Goal: Find specific page/section: Find specific page/section

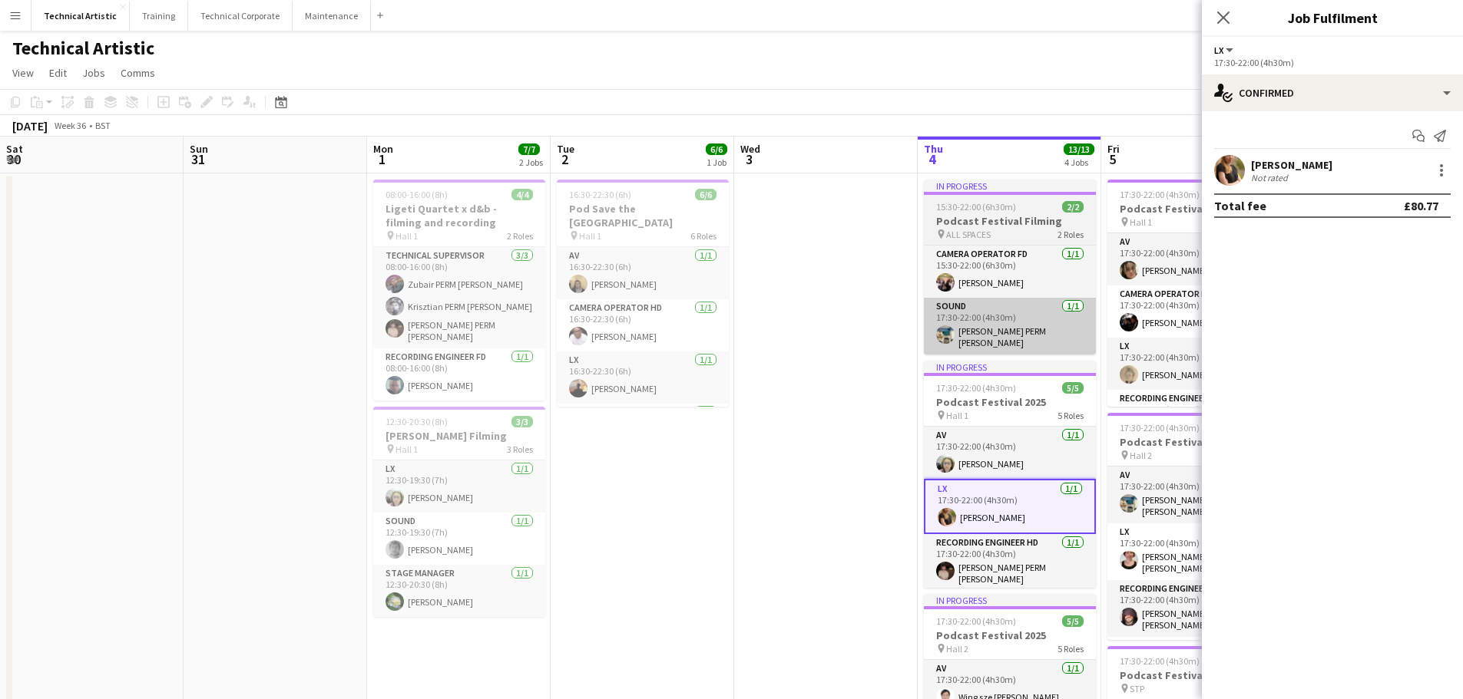
scroll to position [0, 412]
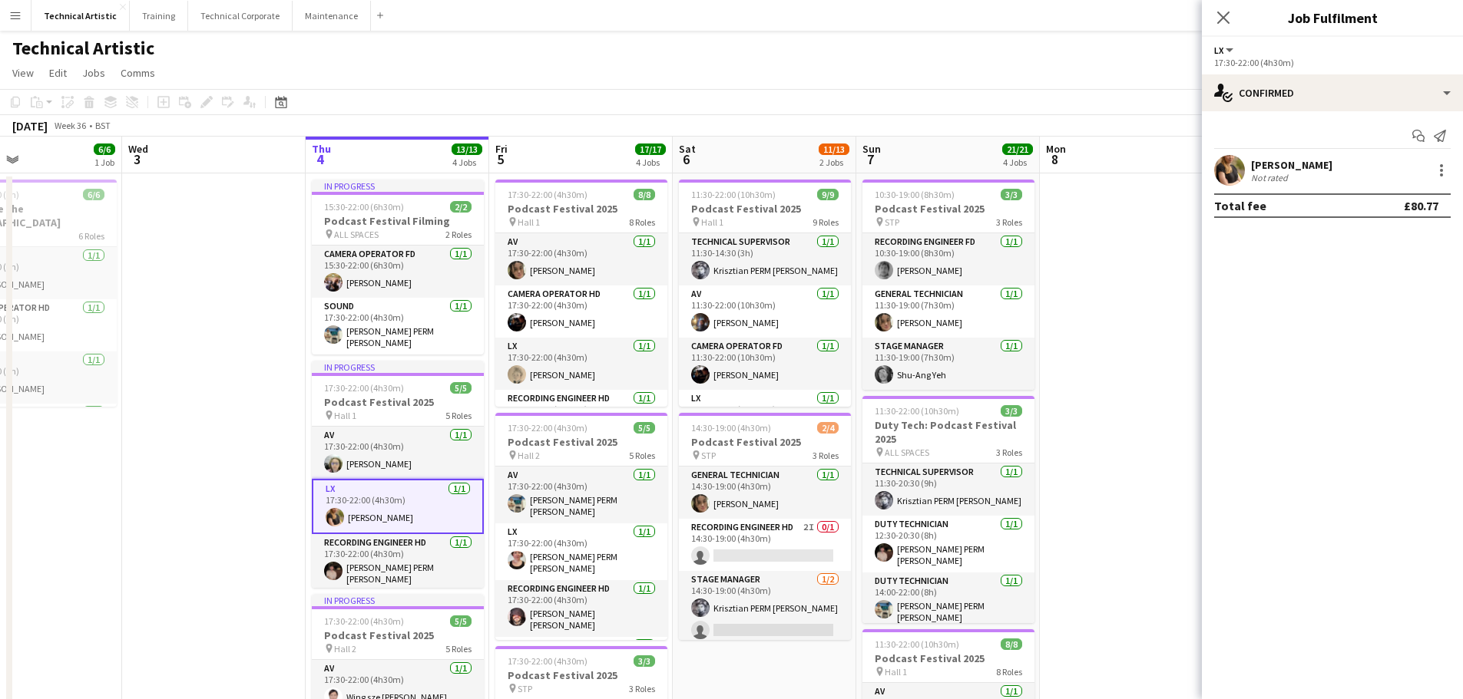
drag, startPoint x: 1079, startPoint y: 477, endPoint x: 878, endPoint y: 477, distance: 201.2
click at [878, 477] on app-calendar-viewport "Sat 30 Sun 31 Mon 1 7/7 2 Jobs Tue 2 6/6 1 Job Wed 3 Thu 4 13/13 4 Jobs Fri 5 1…" at bounding box center [731, 635] width 1463 height 997
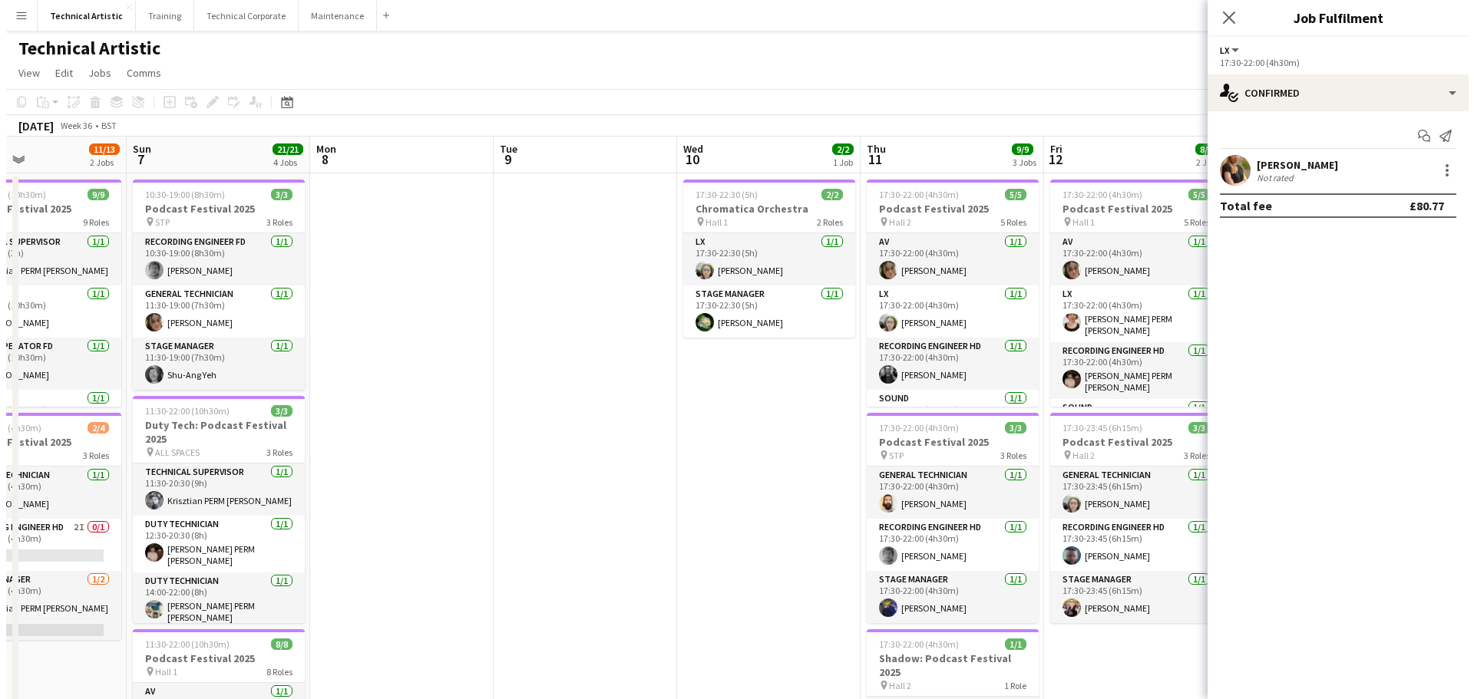
scroll to position [0, 614]
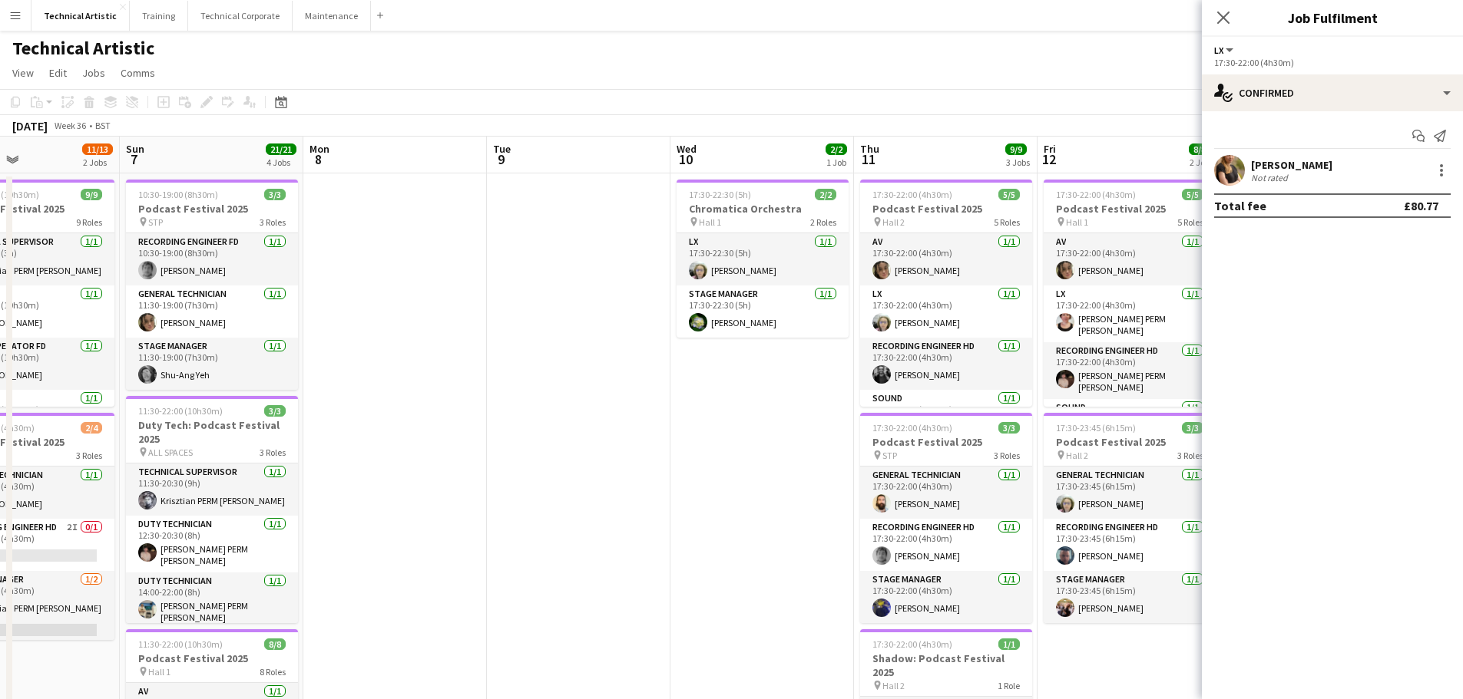
drag, startPoint x: 993, startPoint y: 442, endPoint x: 408, endPoint y: 441, distance: 584.3
click at [396, 444] on app-calendar-viewport "Wed 3 Thu 4 13/13 4 Jobs Fri 5 17/17 4 Jobs Sat 6 11/13 2 Jobs Sun 7 21/21 4 Jo…" at bounding box center [731, 635] width 1463 height 997
click at [224, 12] on button "Technical Corporate Close" at bounding box center [240, 16] width 104 height 30
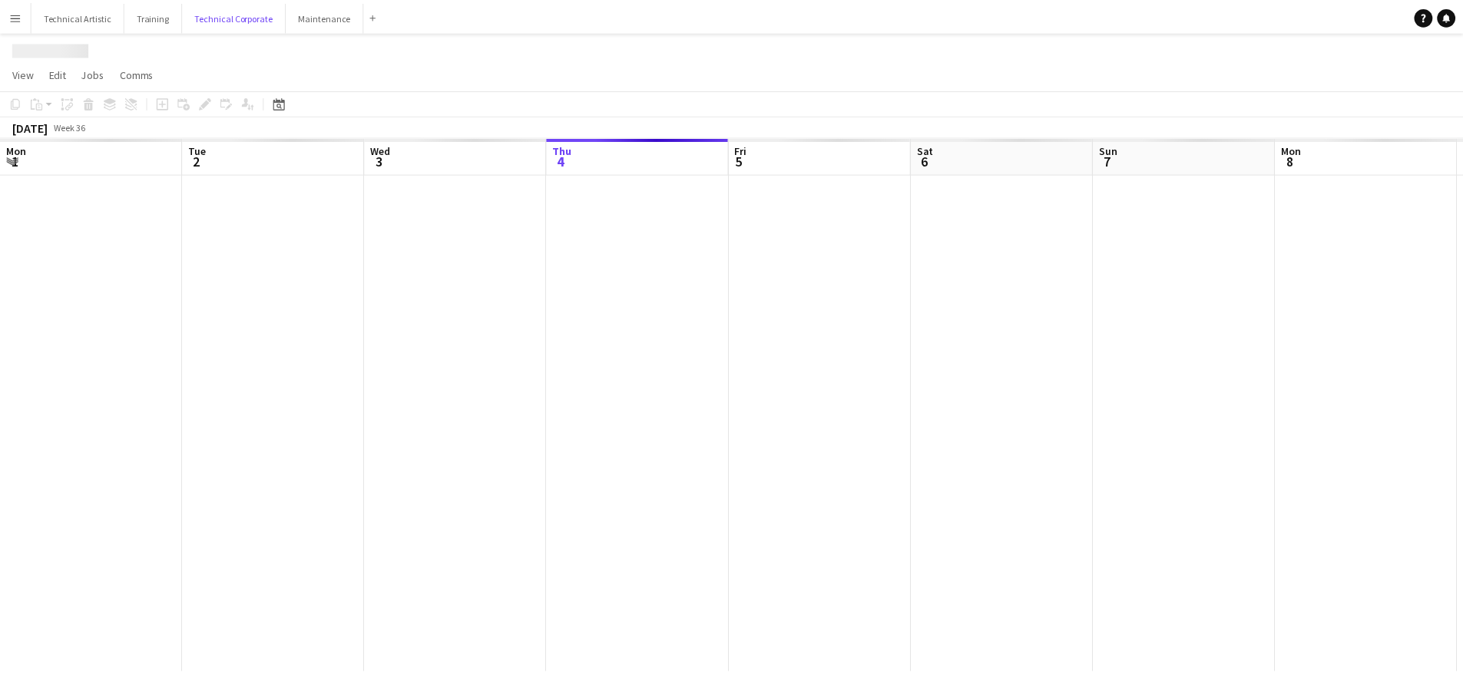
scroll to position [0, 367]
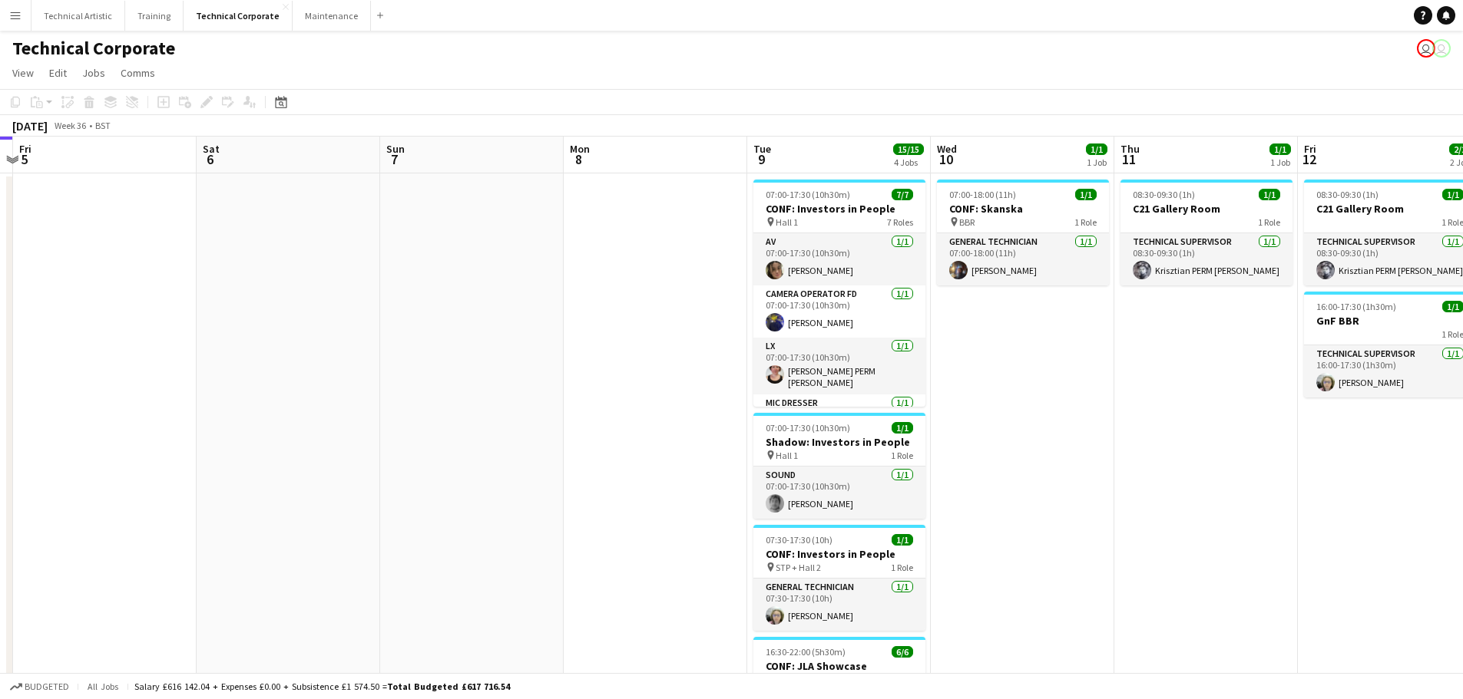
drag, startPoint x: 1012, startPoint y: 358, endPoint x: 654, endPoint y: 332, distance: 358.7
click at [656, 332] on app-calendar-viewport "Tue 2 Wed 3 3/3 1 Job Thu 4 Fri 5 Sat 6 Sun 7 Mon 8 Tue 9 15/15 4 Jobs Wed 10 1…" at bounding box center [731, 531] width 1463 height 789
drag, startPoint x: 1334, startPoint y: 503, endPoint x: 1339, endPoint y: 495, distance: 9.4
click at [1335, 501] on app-date-cell "08:30-09:30 (1h) 1/1 C21 Gallery Room 1 Role Technical Supervisor [DATE] 08:30-…" at bounding box center [1387, 550] width 183 height 752
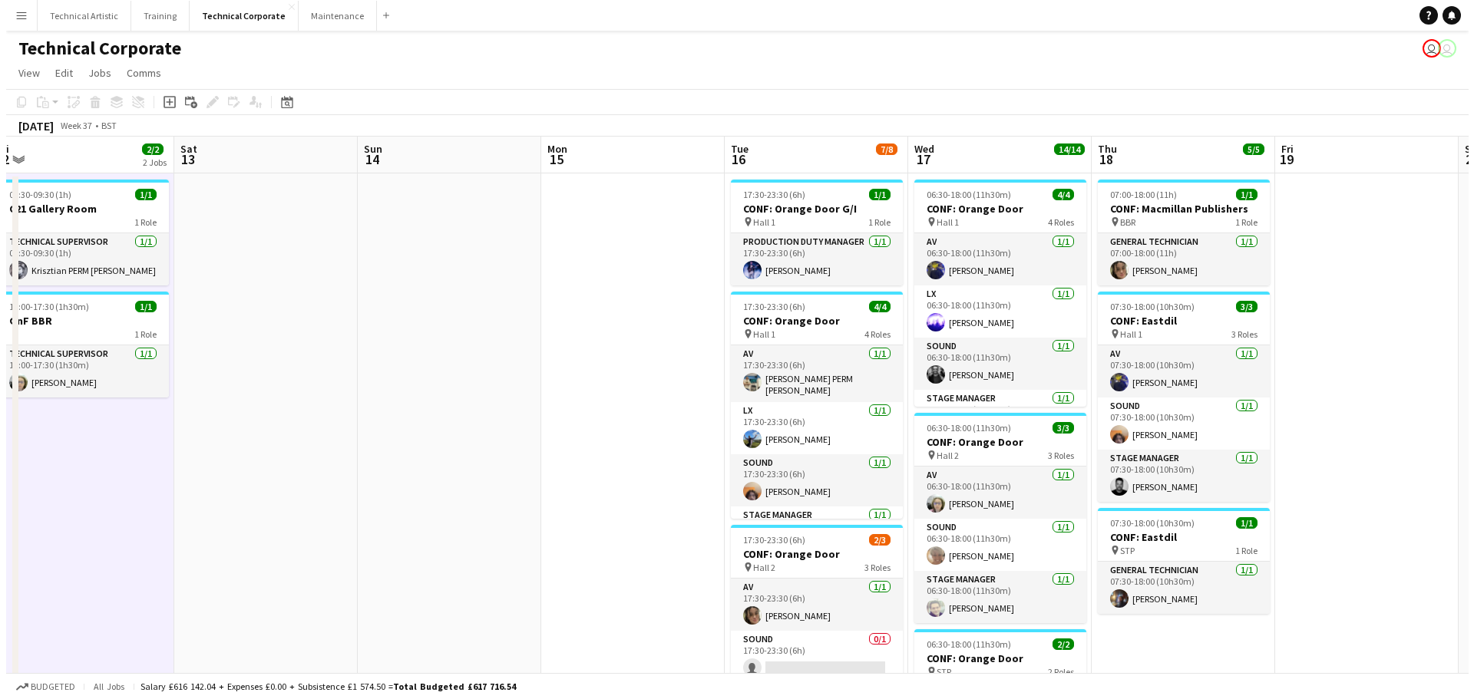
scroll to position [0, 567]
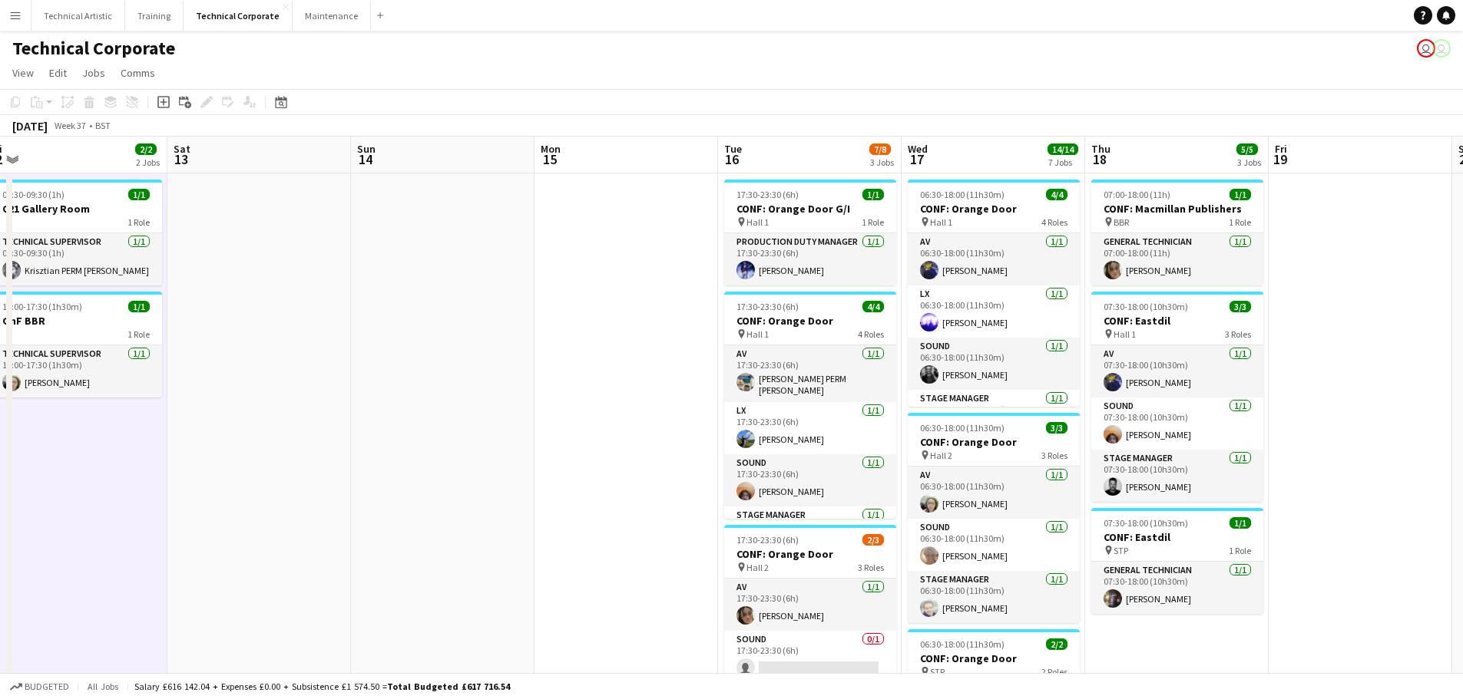
drag, startPoint x: 1387, startPoint y: 485, endPoint x: 73, endPoint y: 498, distance: 1313.7
drag, startPoint x: 84, startPoint y: 12, endPoint x: 86, endPoint y: 0, distance: 12.5
click at [81, 14] on button "Technical Artistic Close" at bounding box center [78, 16] width 94 height 30
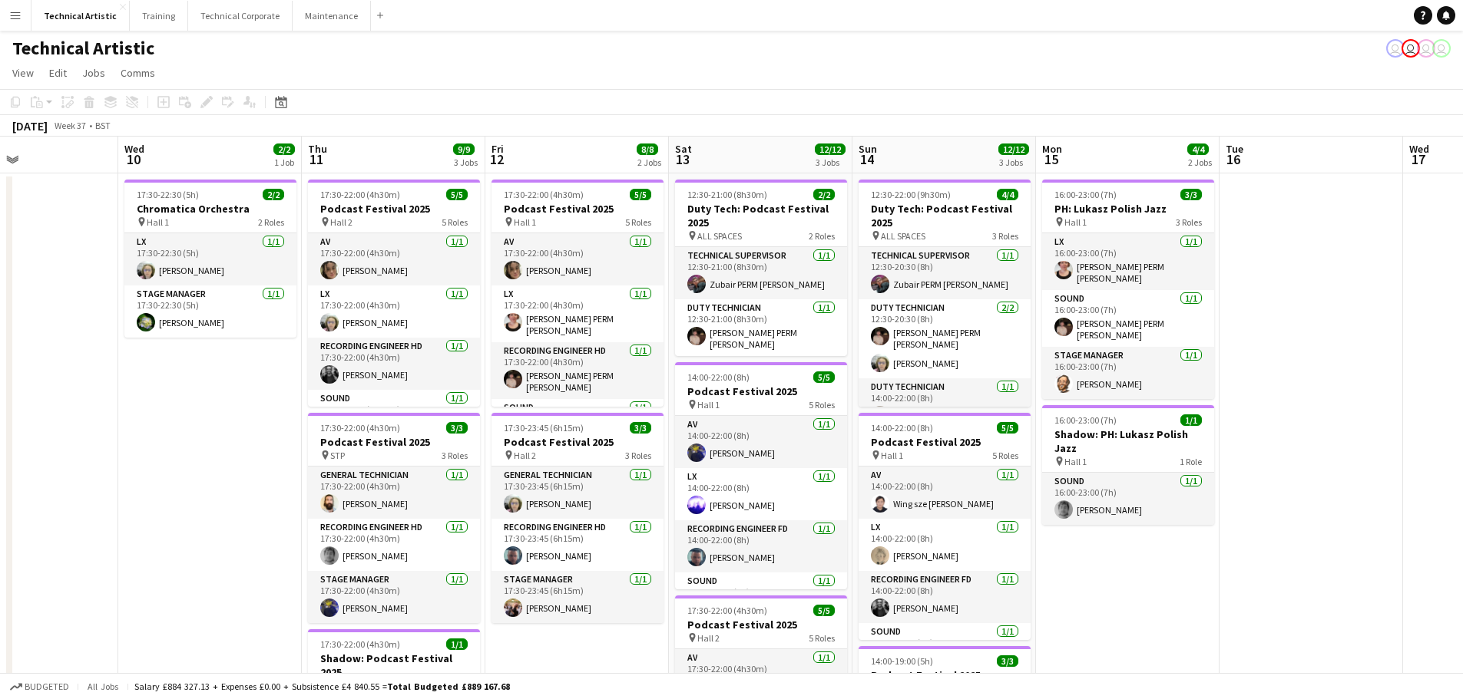
scroll to position [0, 462]
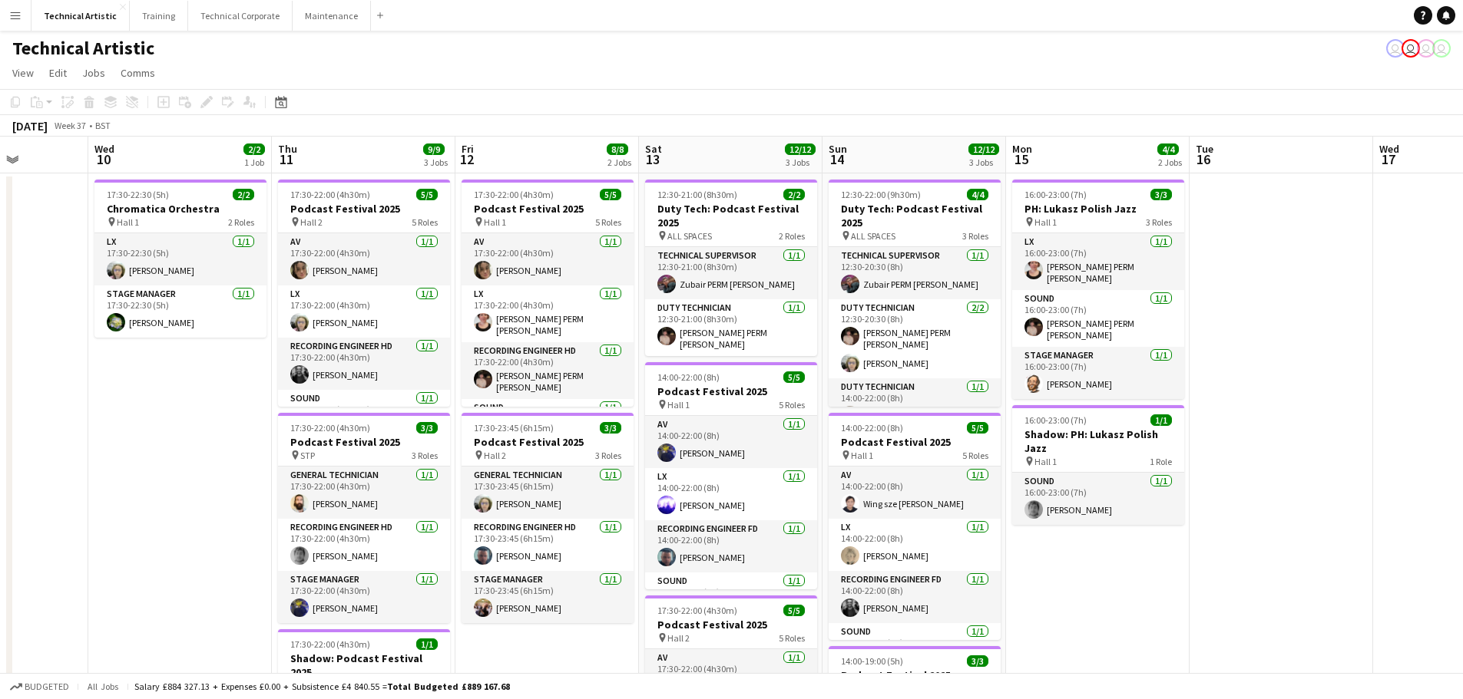
drag, startPoint x: 1192, startPoint y: 358, endPoint x: 0, endPoint y: 332, distance: 1192.6
click at [0, 332] on app-calendar-viewport "Sun 7 21/21 4 Jobs Mon 8 Tue 9 Wed 10 2/2 1 Job Thu 11 9/9 3 Jobs Fri 12 8/8 2 …" at bounding box center [731, 635] width 1463 height 997
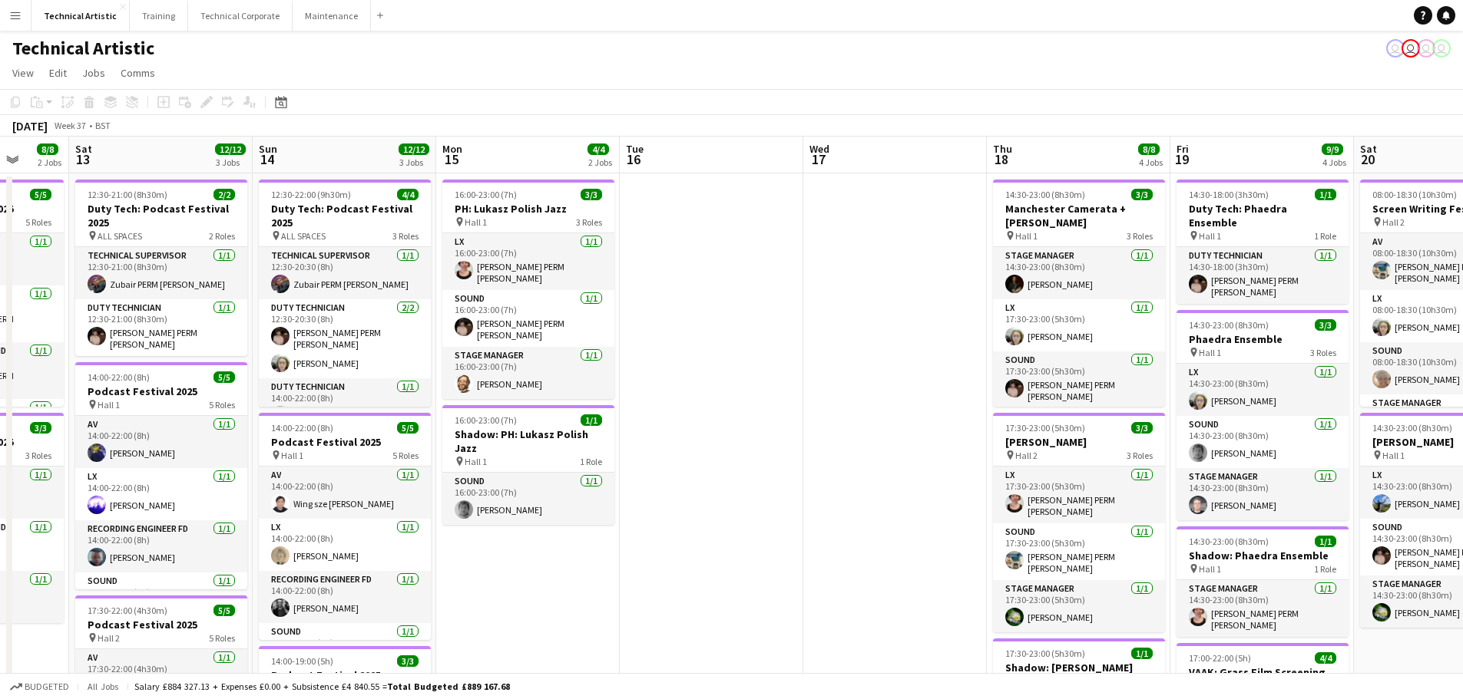
scroll to position [0, 491]
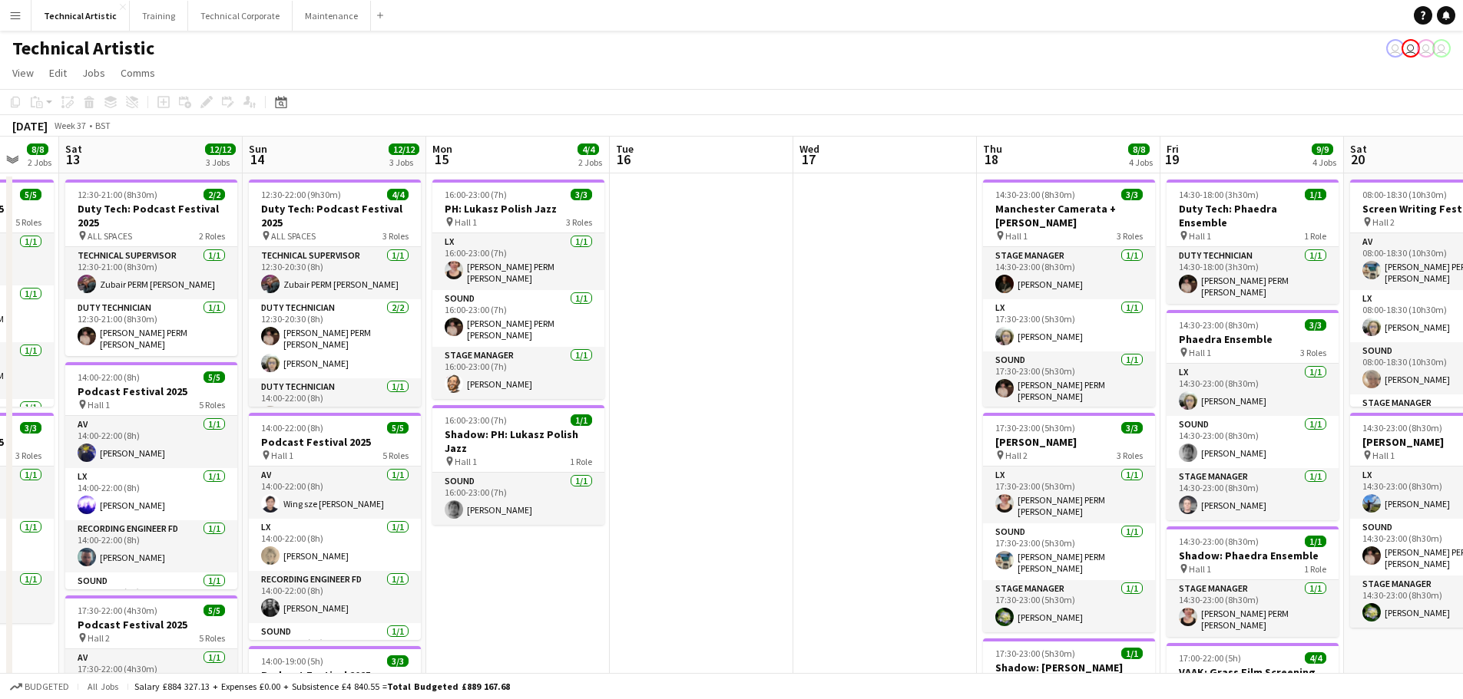
drag, startPoint x: 1334, startPoint y: 298, endPoint x: 754, endPoint y: 364, distance: 583.4
click at [754, 364] on app-calendar-viewport "Wed 10 2/2 1 Job Thu 11 9/9 3 Jobs Fri 12 8/8 2 Jobs Sat 13 12/12 3 Jobs Sun 14…" at bounding box center [731, 635] width 1463 height 997
click at [1076, 93] on app-toolbar "Copy Paste Paste Ctrl+V Paste with crew Ctrl+Shift+V Paste linked Job [GEOGRAPH…" at bounding box center [731, 102] width 1463 height 26
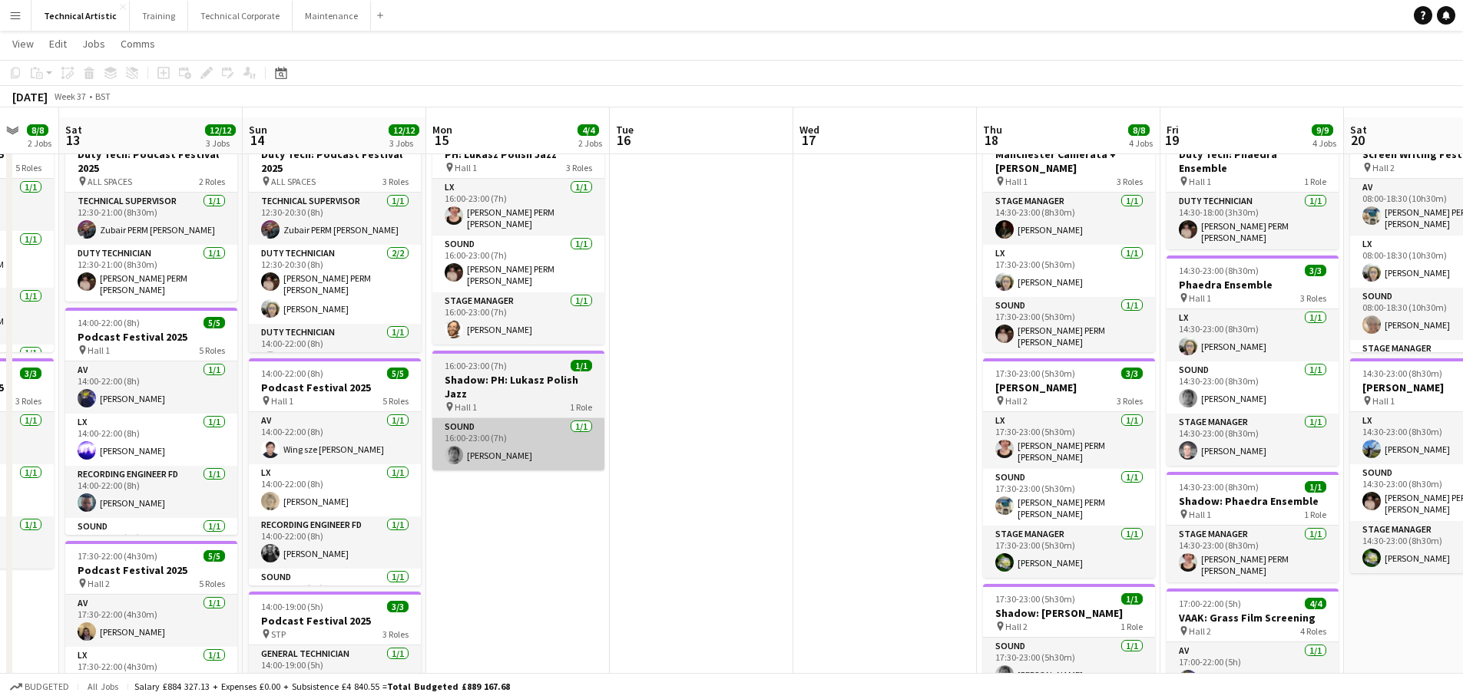
scroll to position [77, 0]
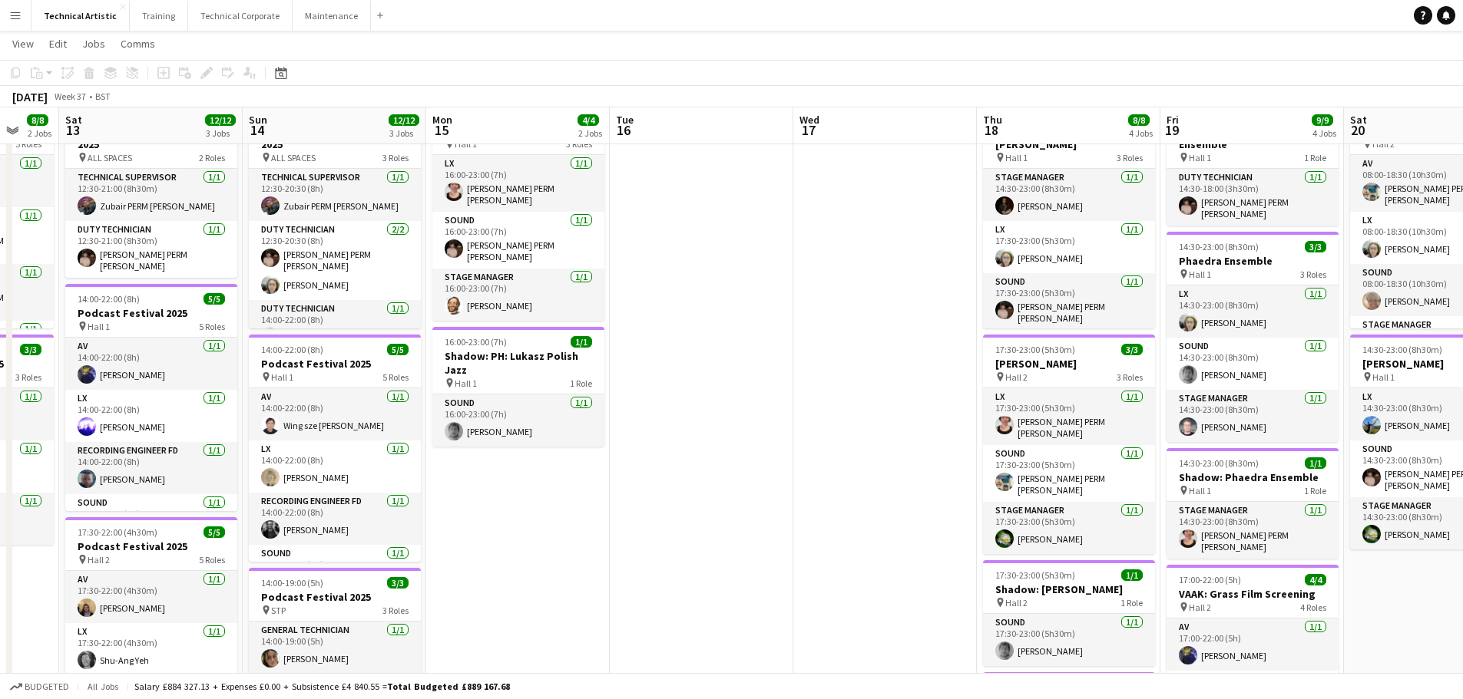
drag, startPoint x: 1114, startPoint y: 55, endPoint x: 1176, endPoint y: 41, distance: 63.7
click at [1116, 55] on app-page-menu "View Day view expanded Day view collapsed Month view Date picker Jump to [DATE]…" at bounding box center [731, 45] width 1463 height 29
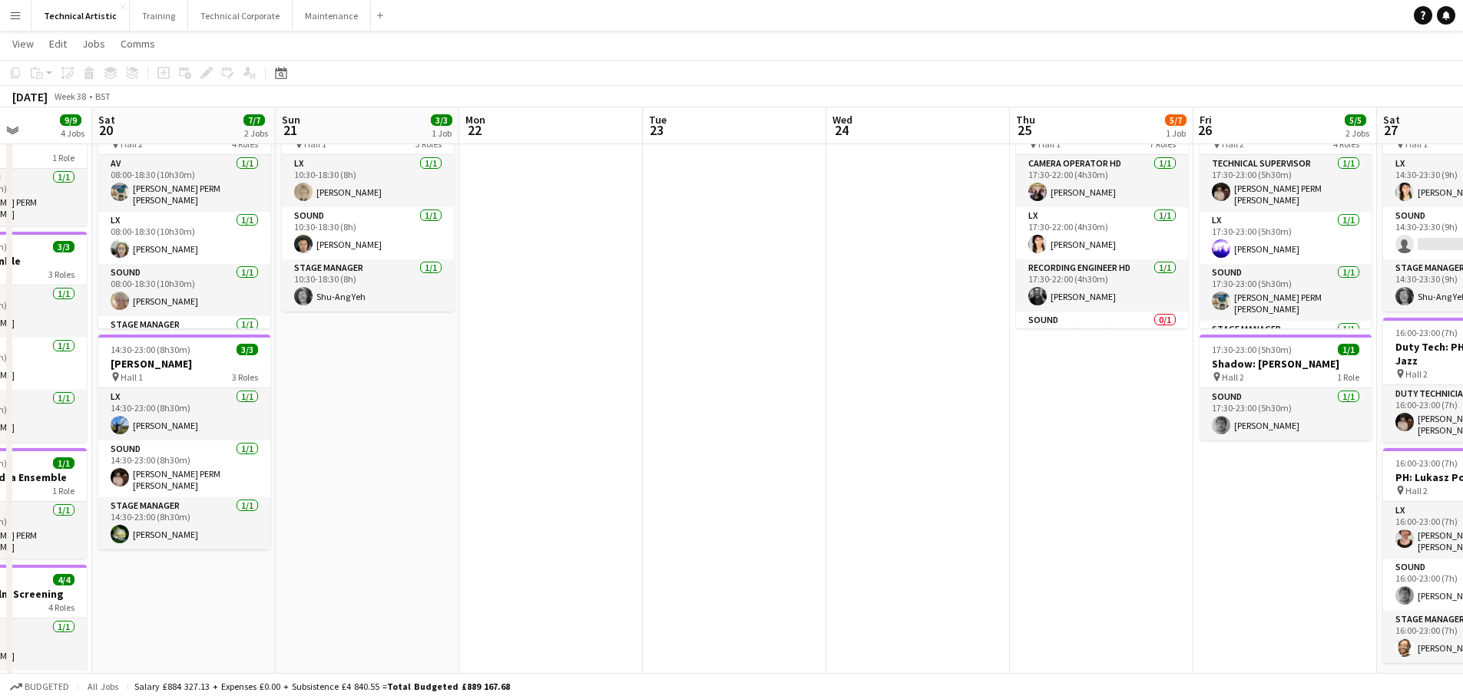
scroll to position [0, 461]
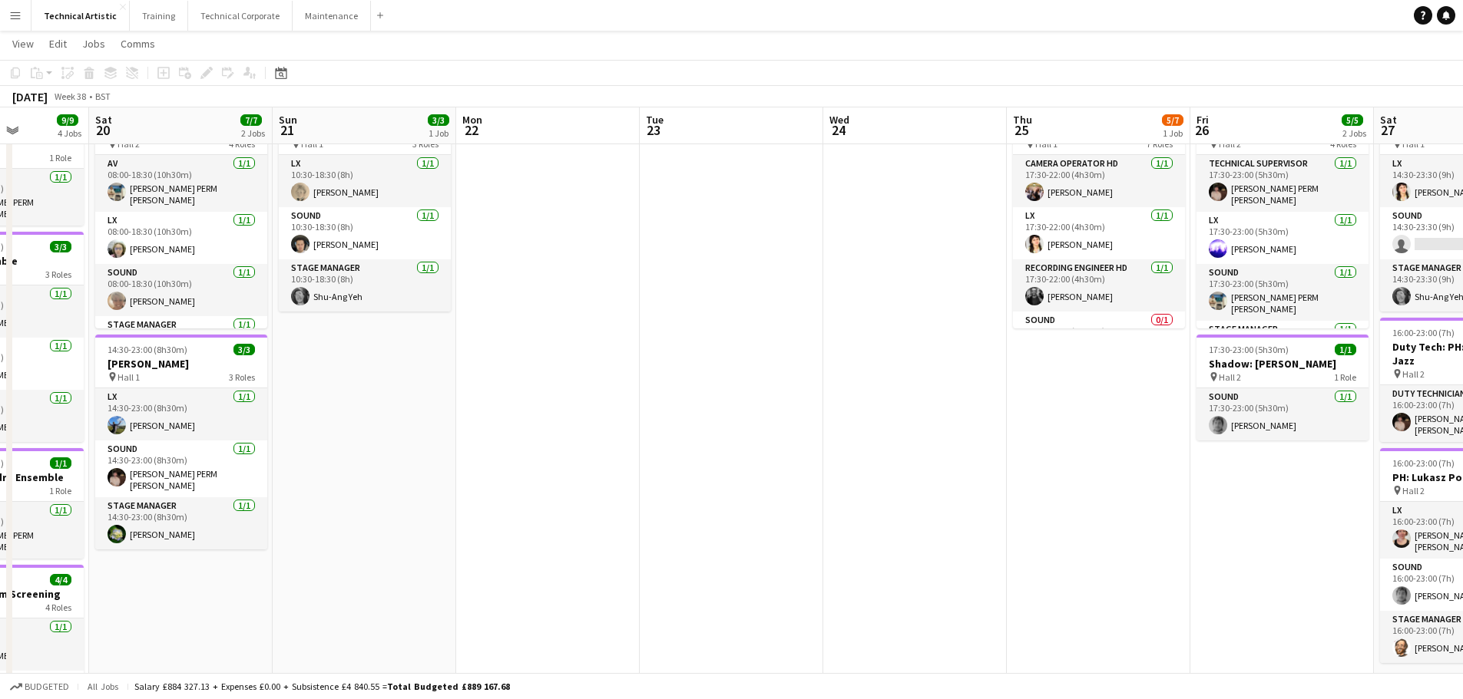
drag, startPoint x: 1287, startPoint y: 130, endPoint x: 32, endPoint y: 221, distance: 1257.9
click at [32, 221] on app-calendar-viewport "Wed 17 Thu 18 8/8 4 Jobs Fri 19 9/9 4 Jobs Sat 20 7/7 2 Jobs Sun 21 3/3 1 Job M…" at bounding box center [731, 519] width 1463 height 1073
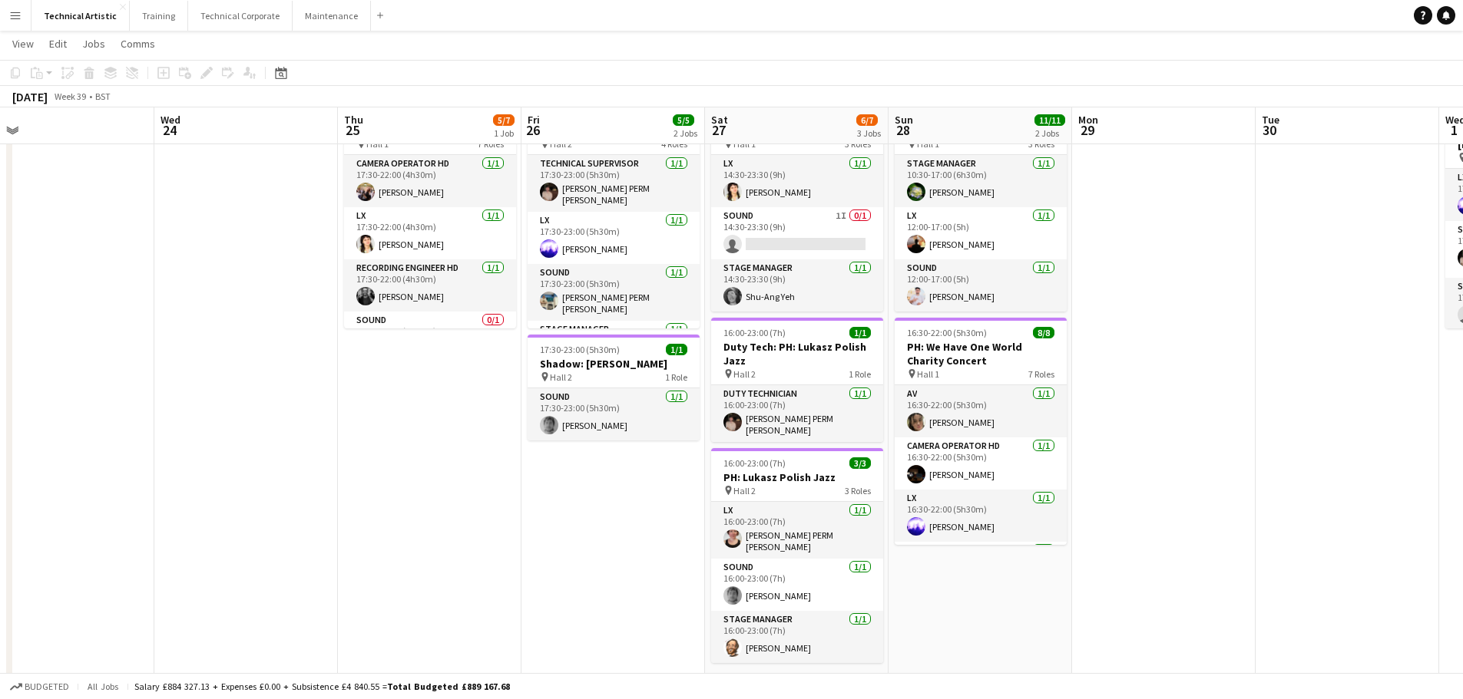
drag, startPoint x: 848, startPoint y: 297, endPoint x: 64, endPoint y: 299, distance: 783.1
click at [59, 299] on app-calendar-viewport "Sat 20 7/7 2 Jobs Sun 21 3/3 1 Job Mon 22 Tue 23 Wed 24 Thu 25 5/7 1 Job Fri 26…" at bounding box center [731, 519] width 1463 height 1073
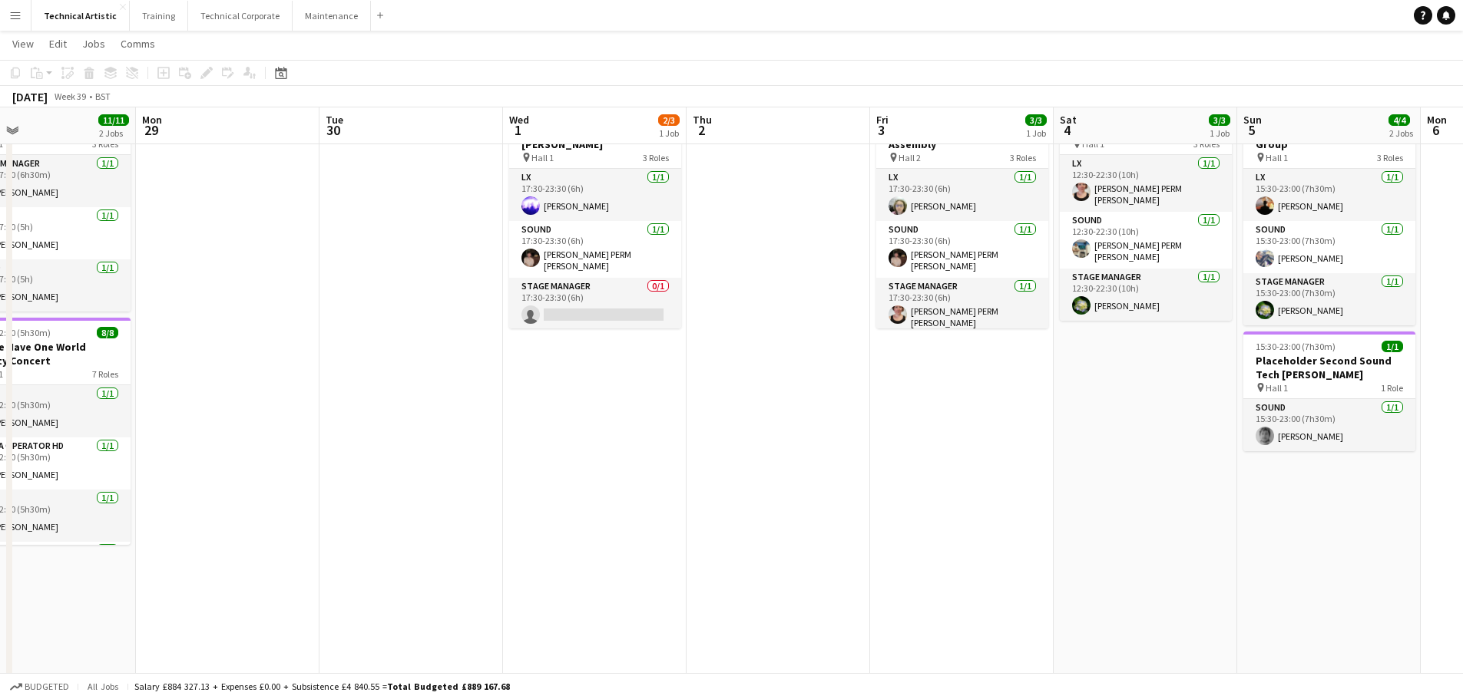
drag, startPoint x: 921, startPoint y: 321, endPoint x: 286, endPoint y: 303, distance: 634.4
click at [287, 305] on app-calendar-viewport "Thu 25 5/7 1 Job Fri 26 5/5 2 Jobs Sat 27 6/7 3 Jobs Sun 28 11/11 2 Jobs Mon 29…" at bounding box center [731, 519] width 1463 height 1073
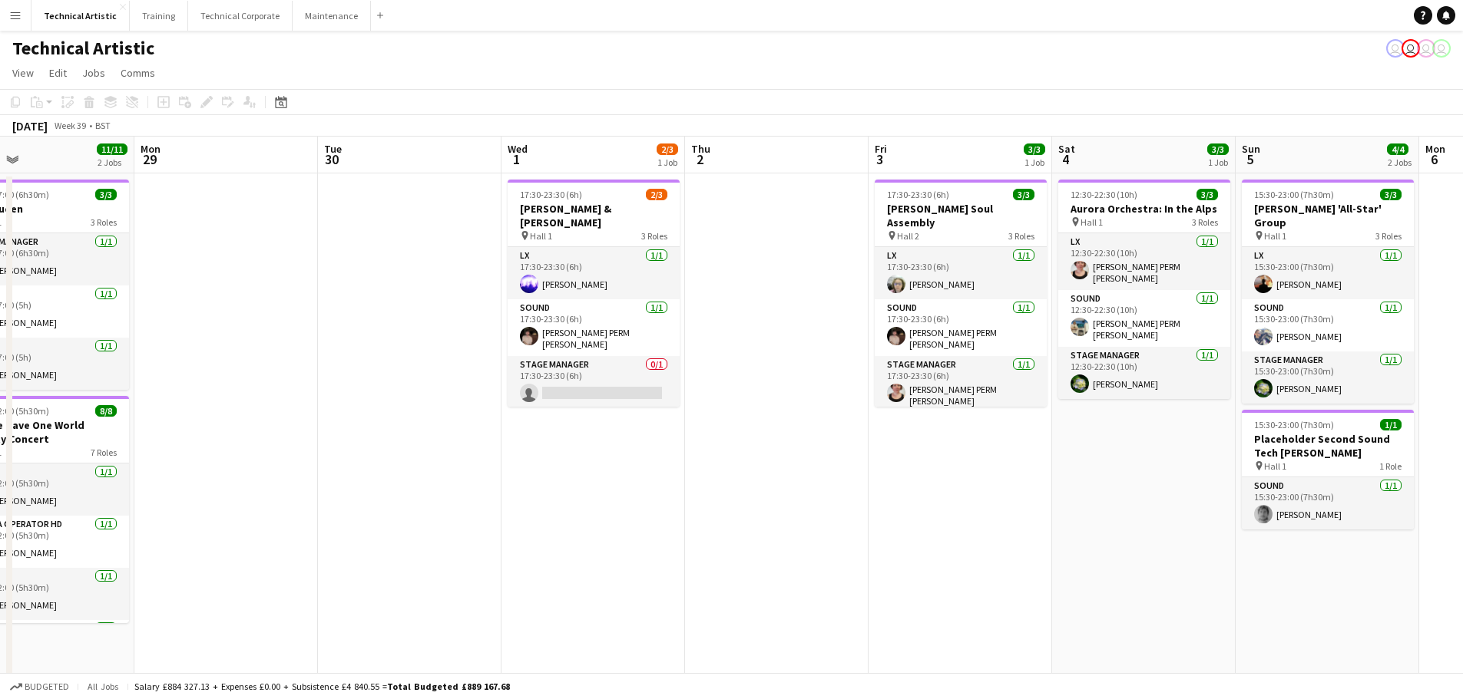
scroll to position [0, 610]
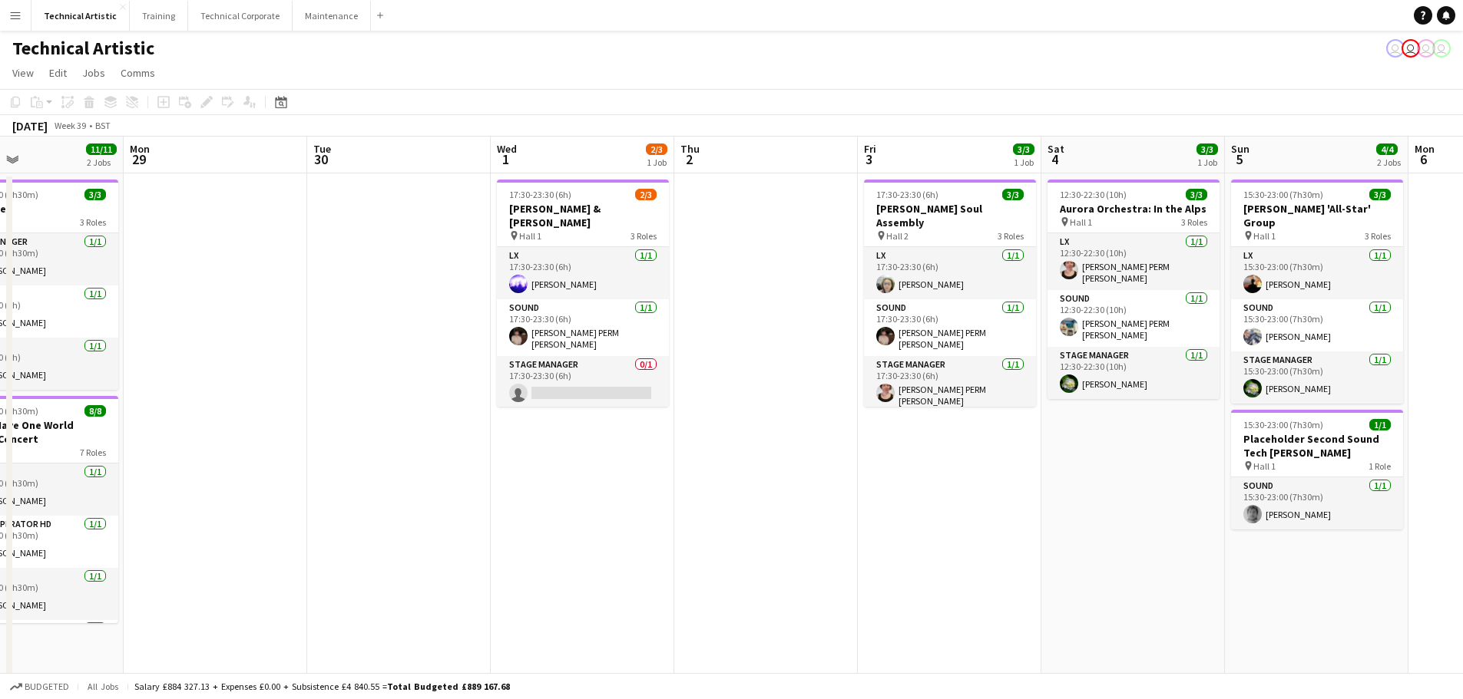
drag, startPoint x: 727, startPoint y: 411, endPoint x: 928, endPoint y: 507, distance: 223.2
click at [928, 507] on app-date-cell "17:30-23:30 (6h) 3/3 [PERSON_NAME] Soul Assembly pin Hall 2 3 Roles LX [DATE] 1…" at bounding box center [949, 654] width 183 height 960
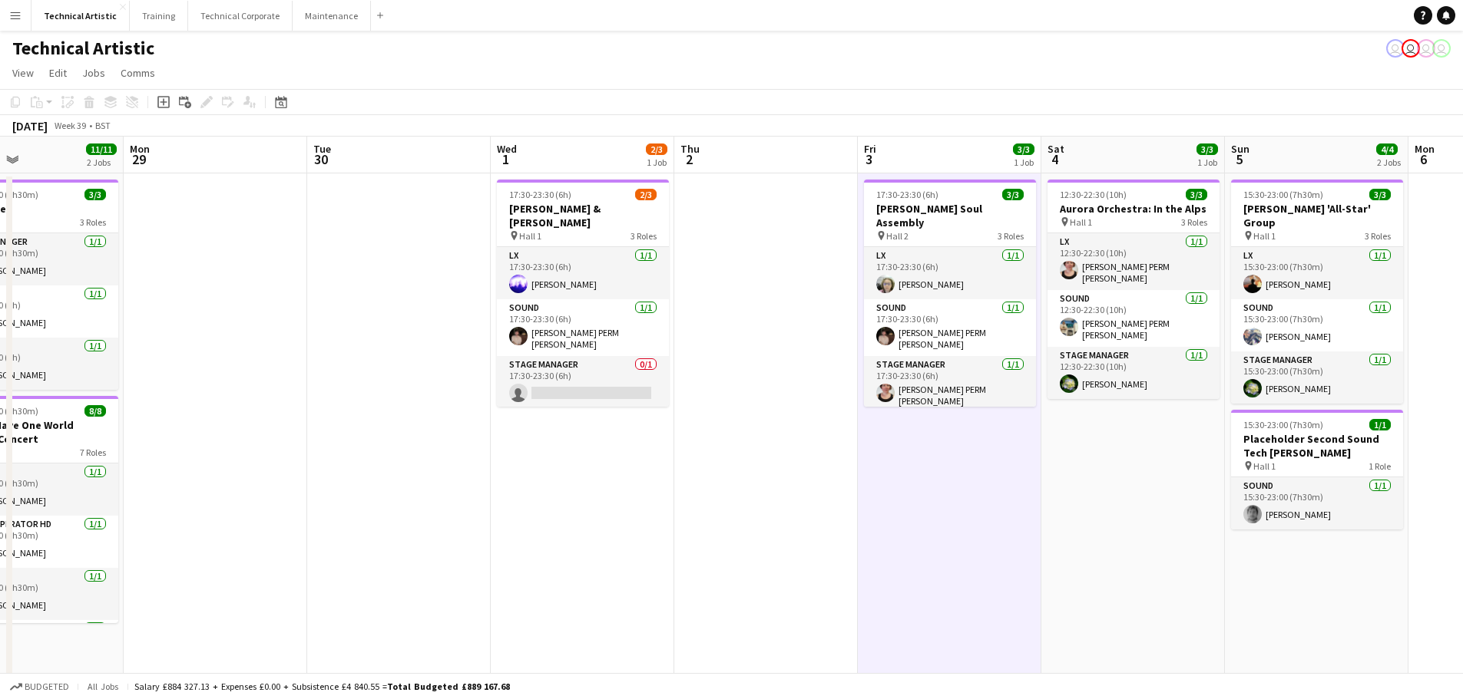
click at [759, 510] on app-date-cell at bounding box center [765, 654] width 183 height 960
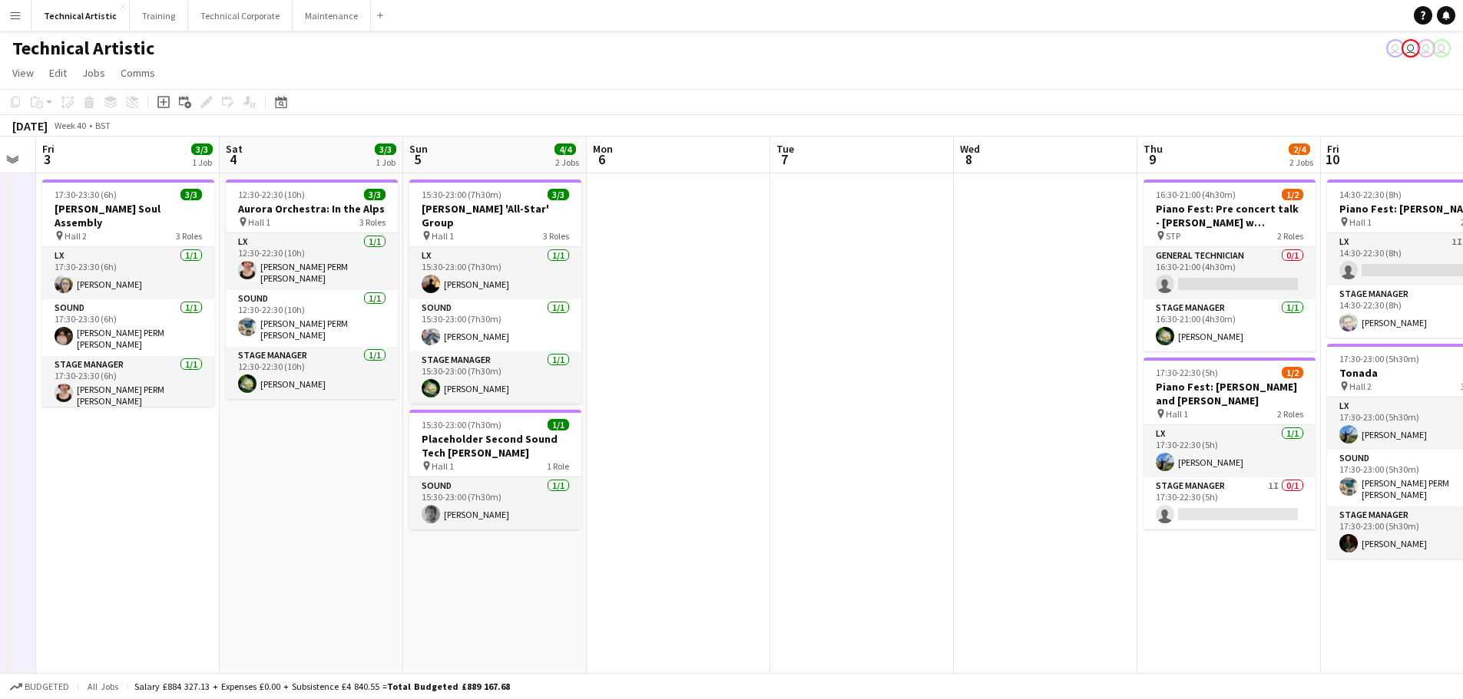
drag, startPoint x: 996, startPoint y: 521, endPoint x: 193, endPoint y: 491, distance: 802.9
click at [174, 492] on app-calendar-viewport "Tue 30 Wed 1 2/3 1 Job Thu 2 Fri 3 3/3 1 Job Sat 4 3/3 1 Job Sun 5 4/4 2 Jobs M…" at bounding box center [731, 635] width 1463 height 997
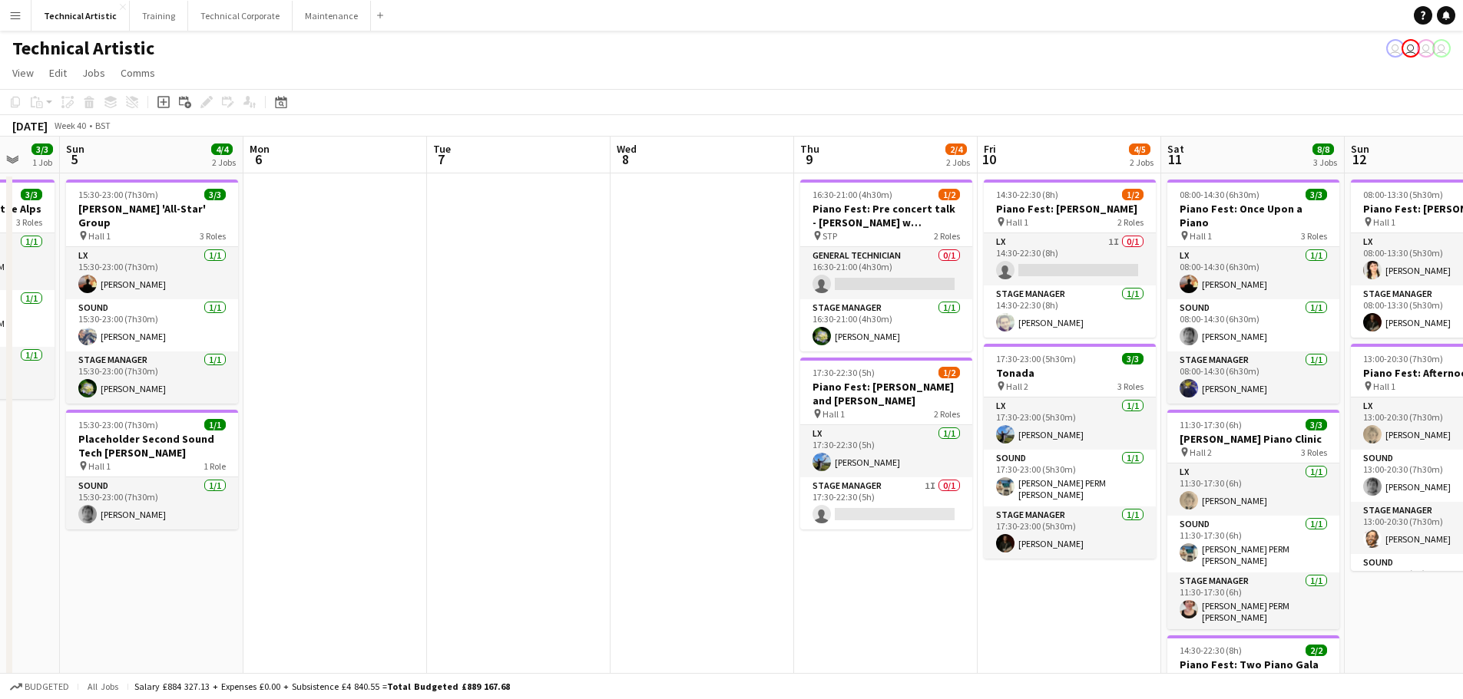
scroll to position [0, 491]
drag, startPoint x: 936, startPoint y: 472, endPoint x: 618, endPoint y: 476, distance: 317.9
click at [618, 476] on app-calendar-viewport "Thu 2 Fri 3 3/3 1 Job Sat 4 3/3 1 Job Sun 5 4/4 2 Jobs Mon 6 Tue 7 Wed 8 Thu 9 …" at bounding box center [731, 635] width 1463 height 997
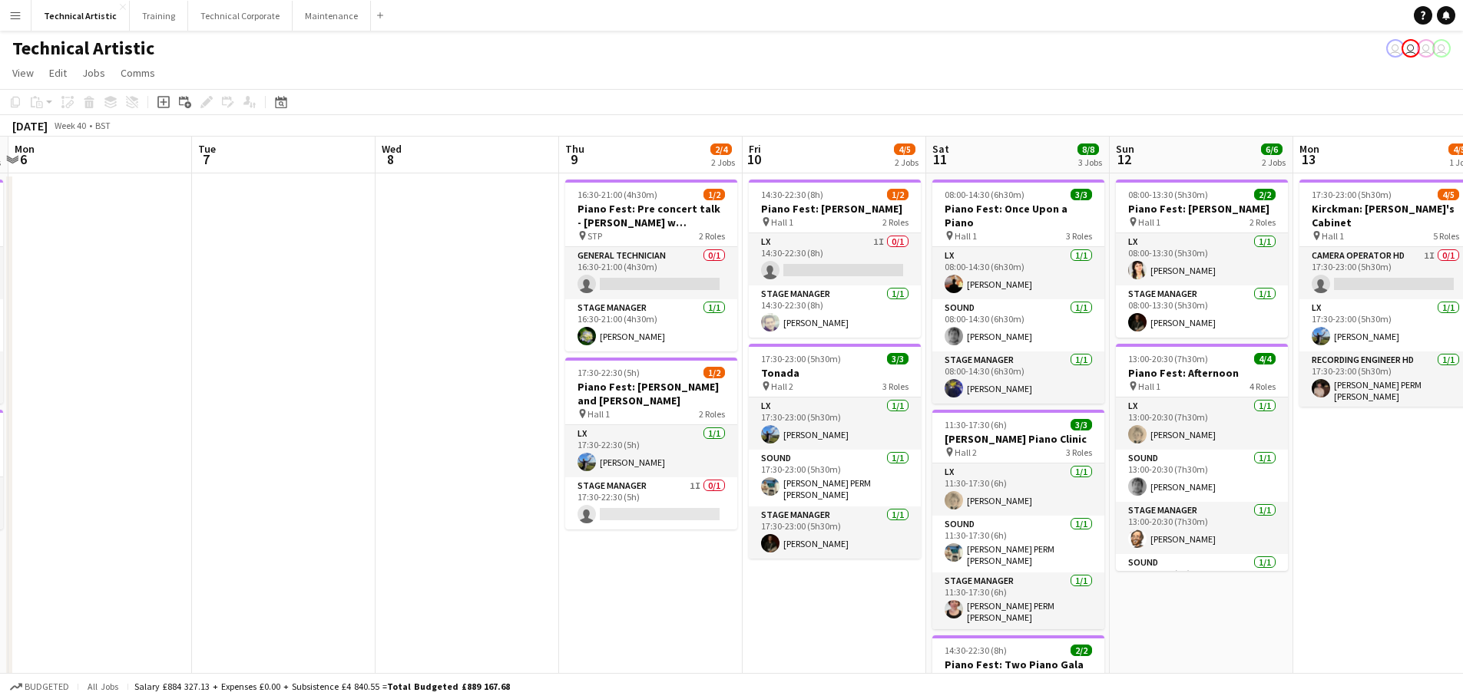
drag, startPoint x: 919, startPoint y: 576, endPoint x: 683, endPoint y: 639, distance: 244.7
click at [688, 643] on app-calendar-viewport "Fri 3 3/3 1 Job Sat 4 3/3 1 Job Sun 5 4/4 2 Jobs Mon 6 Tue 7 Wed 8 Thu 9 2/4 2 …" at bounding box center [731, 635] width 1463 height 997
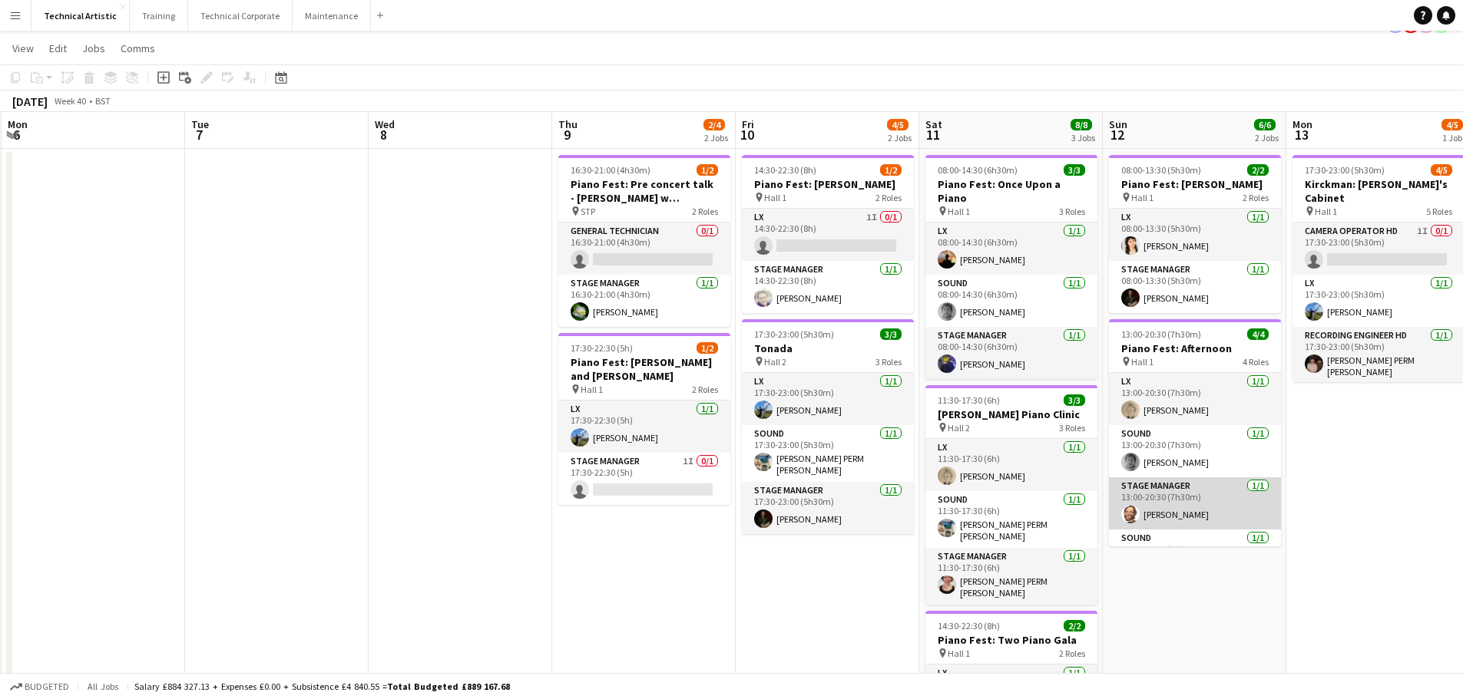
scroll to position [0, 0]
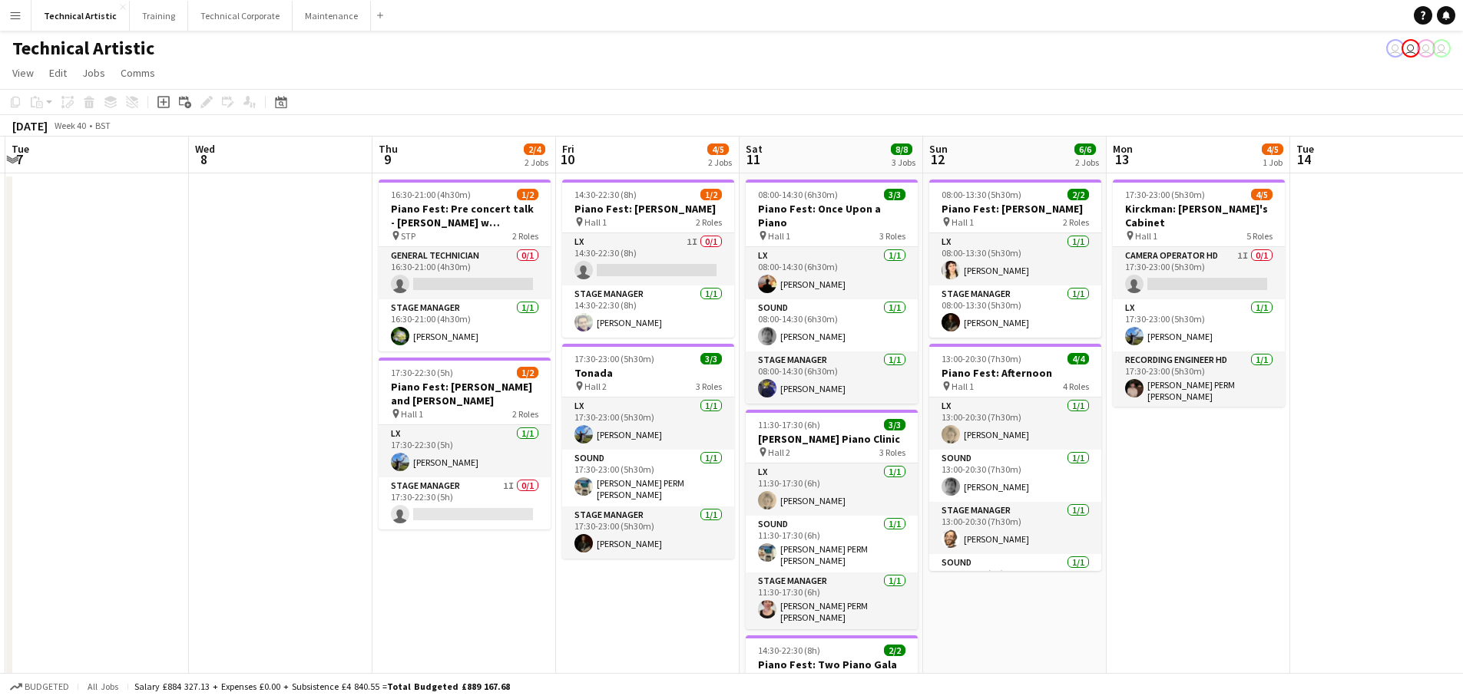
drag, startPoint x: 1405, startPoint y: 574, endPoint x: 1208, endPoint y: 592, distance: 198.2
click at [1225, 637] on app-calendar-viewport "Sat 4 3/3 1 Job Sun 5 4/4 2 Jobs Mon 6 Tue 7 Wed 8 Thu 9 2/4 2 Jobs Fri 10 4/5 …" at bounding box center [731, 635] width 1463 height 997
drag, startPoint x: 223, startPoint y: 5, endPoint x: 225, endPoint y: 20, distance: 14.8
click at [223, 13] on button "Technical Corporate Close" at bounding box center [240, 16] width 104 height 30
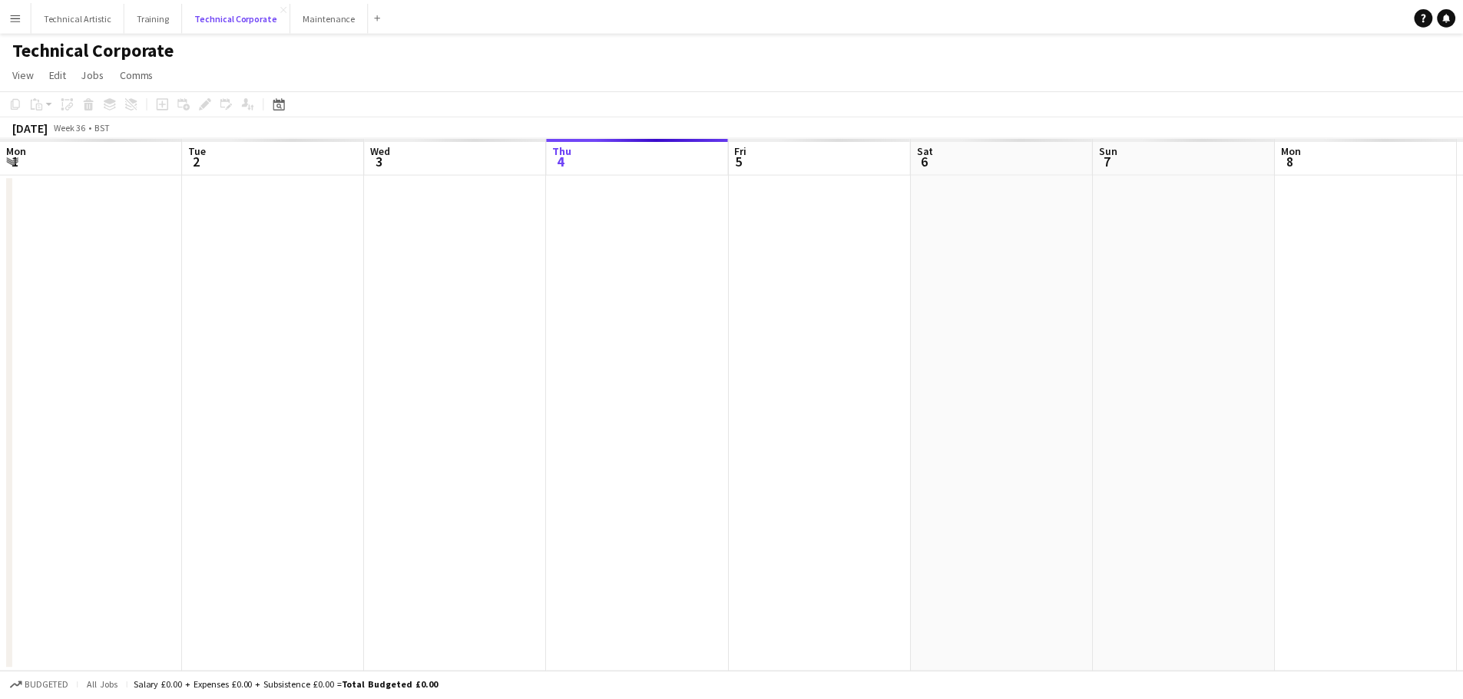
scroll to position [0, 367]
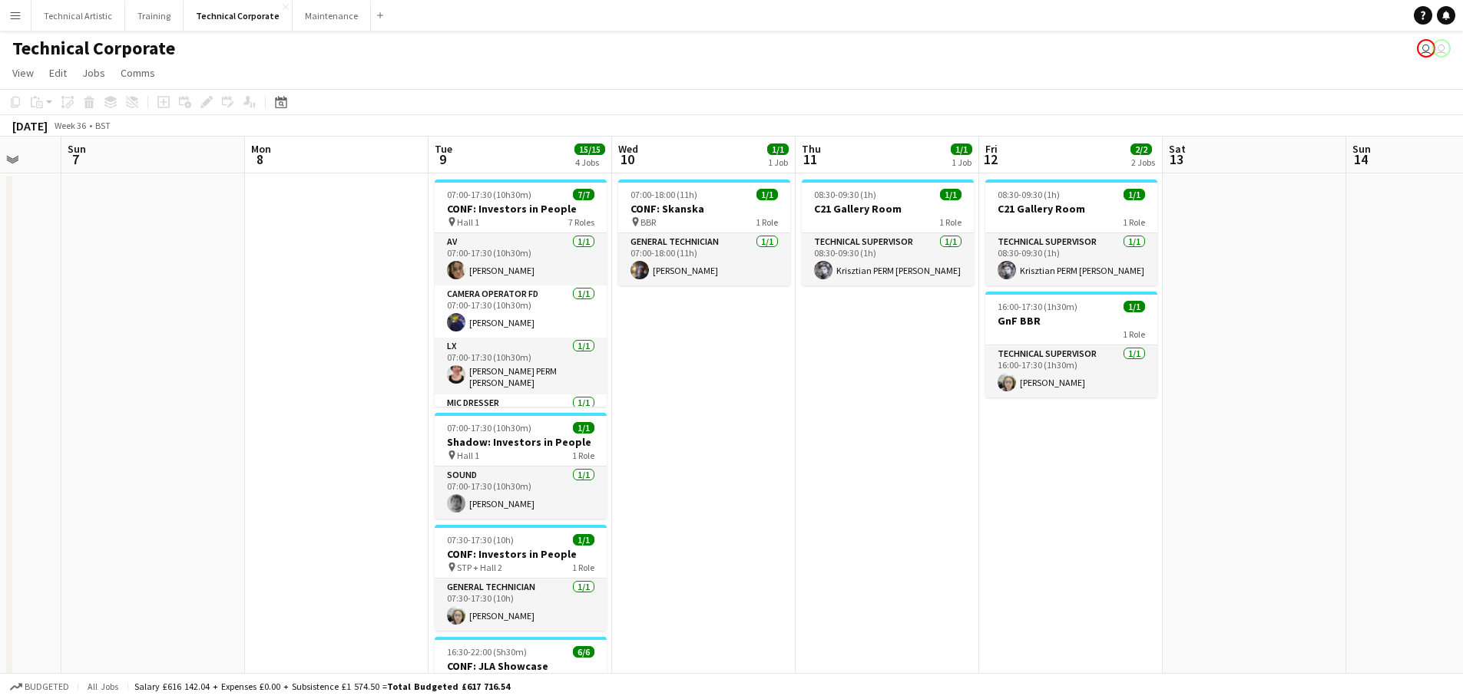
drag, startPoint x: 941, startPoint y: 439, endPoint x: 26, endPoint y: 405, distance: 915.8
click at [61, 414] on app-calendar-viewport "Thu 4 Fri 5 Sat 6 Sun 7 Mon 8 Tue 9 15/15 4 Jobs Wed 10 1/1 1 Job Thu 11 1/1 1 …" at bounding box center [731, 531] width 1463 height 789
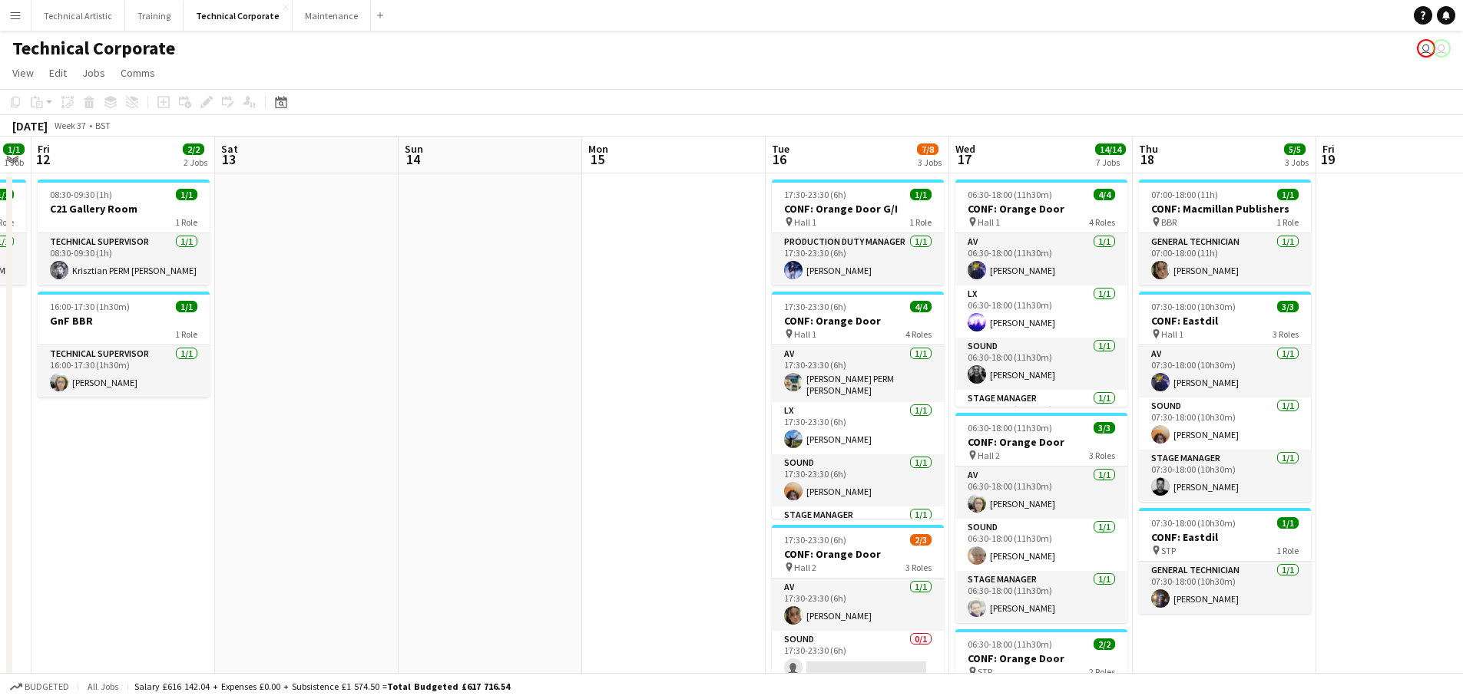
drag, startPoint x: 1060, startPoint y: 426, endPoint x: 382, endPoint y: 454, distance: 679.3
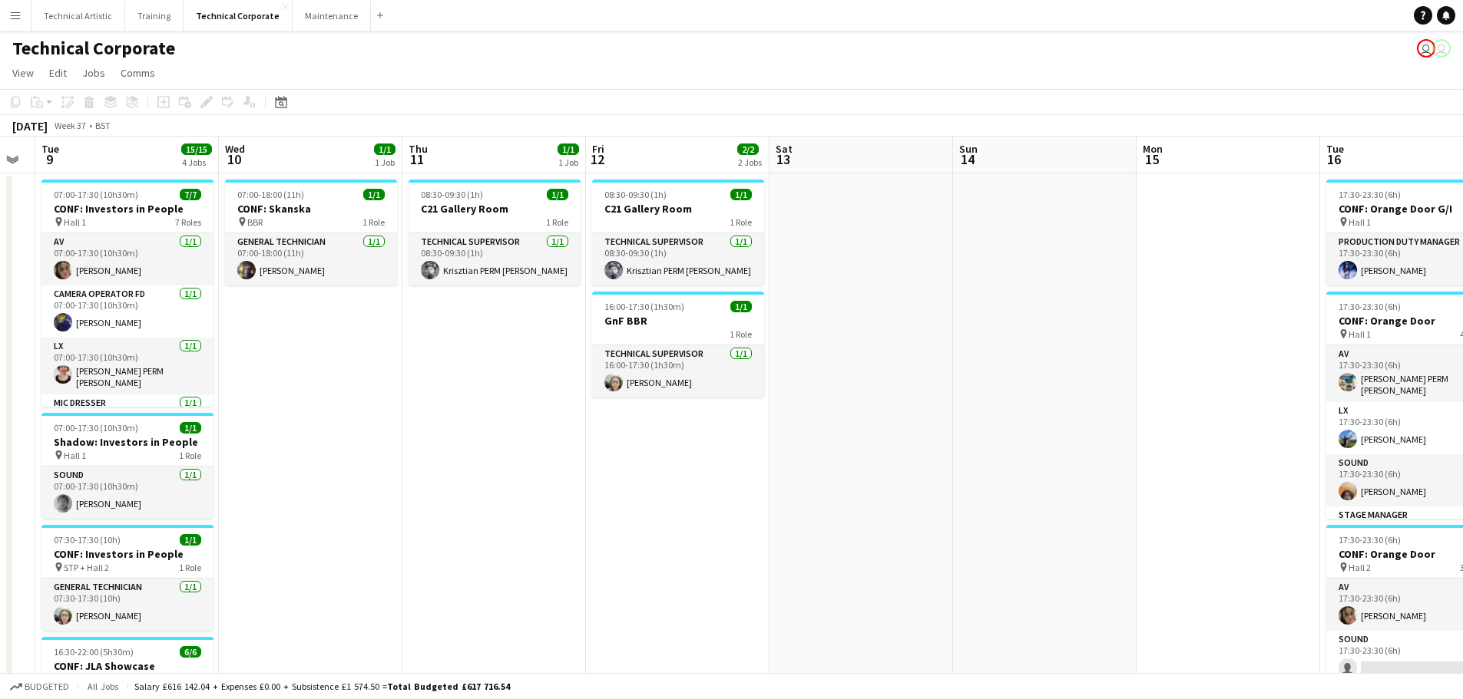
scroll to position [0, 330]
drag, startPoint x: 1209, startPoint y: 491, endPoint x: 646, endPoint y: 537, distance: 565.4
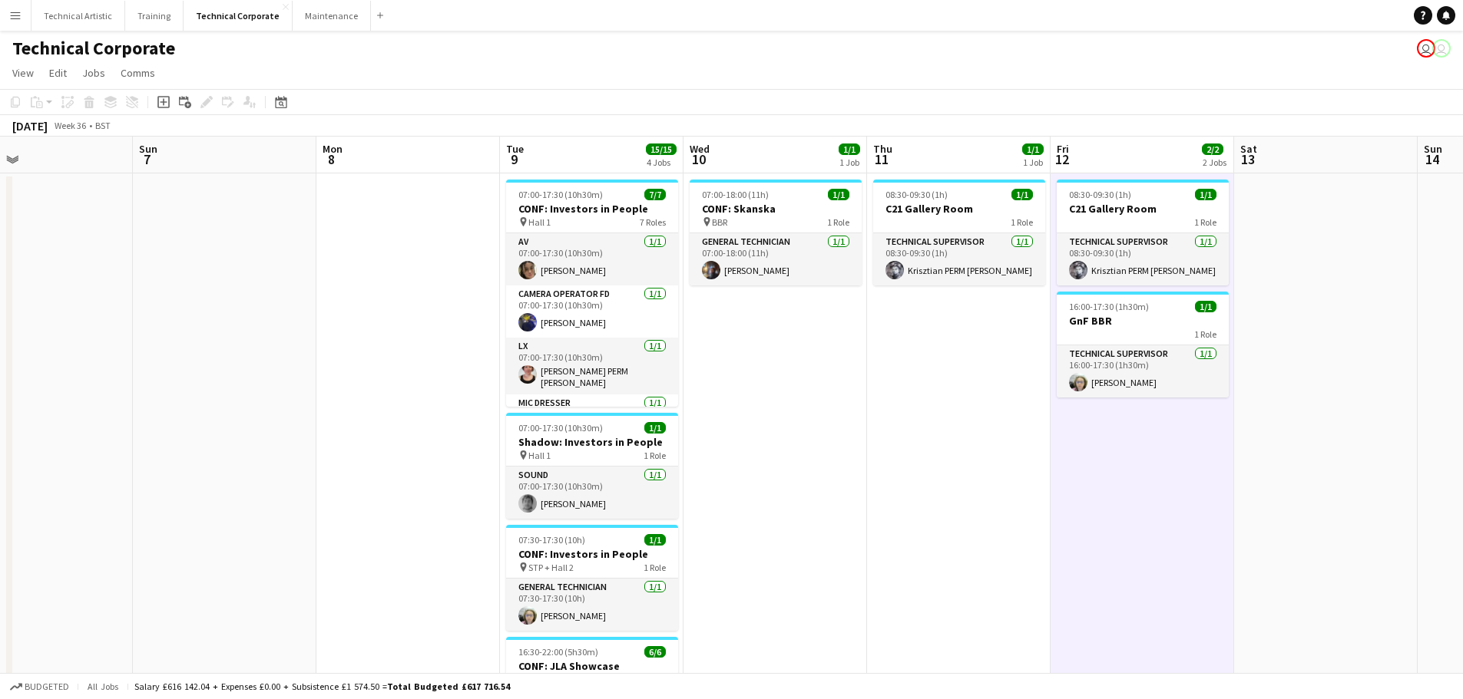
scroll to position [0, 419]
drag, startPoint x: 452, startPoint y: 492, endPoint x: 914, endPoint y: 516, distance: 462.0
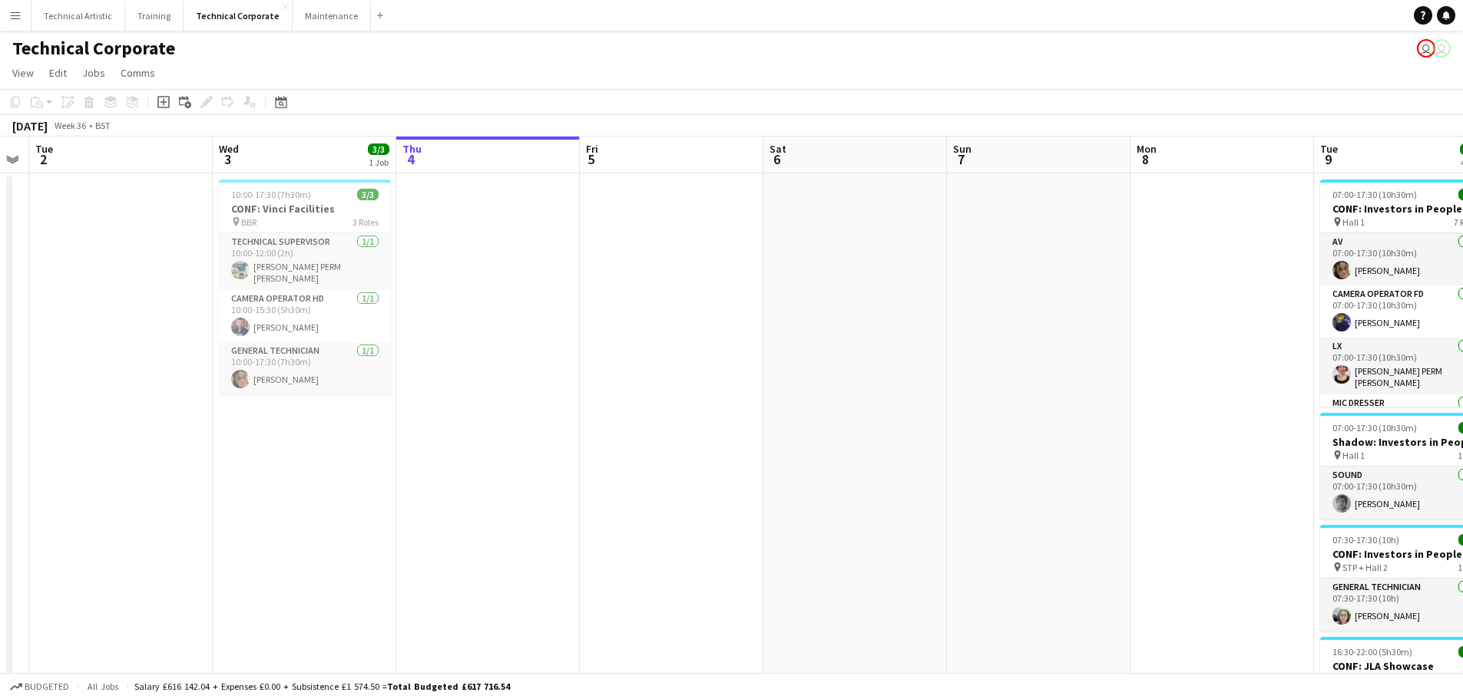
scroll to position [0, 337]
drag, startPoint x: 169, startPoint y: 359, endPoint x: 985, endPoint y: 429, distance: 819.1
click at [77, 8] on button "Technical Artistic Close" at bounding box center [78, 16] width 94 height 30
